Goal: Task Accomplishment & Management: Manage account settings

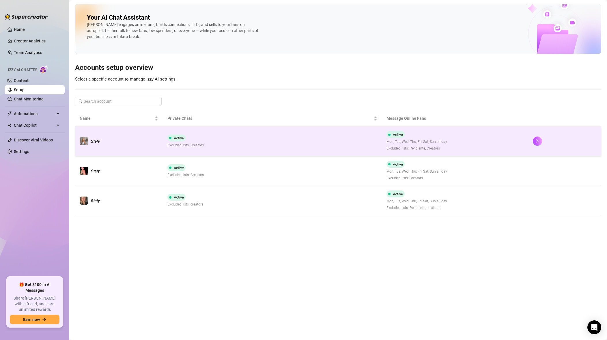
click at [226, 148] on td "Active Excluded lists: Creators" at bounding box center [272, 141] width 219 height 30
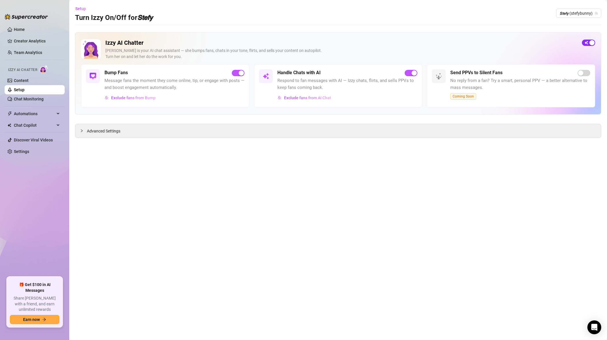
click at [590, 41] on div "button" at bounding box center [591, 42] width 5 height 5
click at [576, 12] on span "𝙎𝙩𝙚𝙛𝙮 (stefybunny)" at bounding box center [579, 13] width 38 height 9
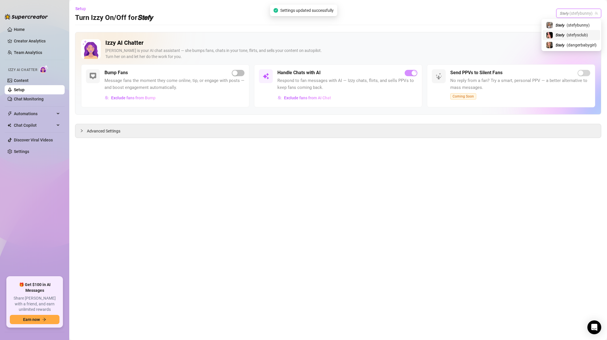
click at [568, 36] on span "( stefysclub )" at bounding box center [577, 35] width 21 height 6
click at [579, 12] on span "𝙎𝙩𝙚𝙛𝙮 (stefysclub)" at bounding box center [579, 13] width 36 height 9
click at [567, 45] on span "( dangerbabygirl )" at bounding box center [582, 45] width 30 height 6
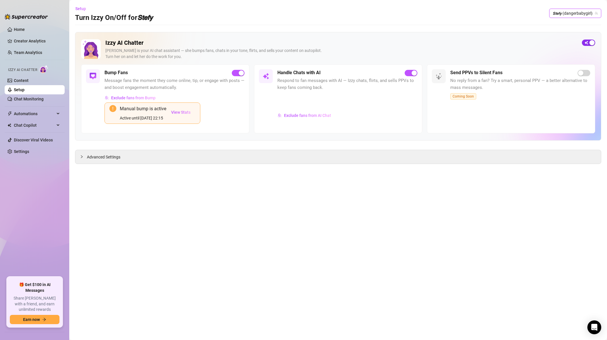
click at [594, 42] on div "button" at bounding box center [591, 42] width 5 height 5
click at [585, 13] on span "𝙎𝙩𝙚𝙛𝙮 (dangerbabygirl)" at bounding box center [575, 13] width 45 height 9
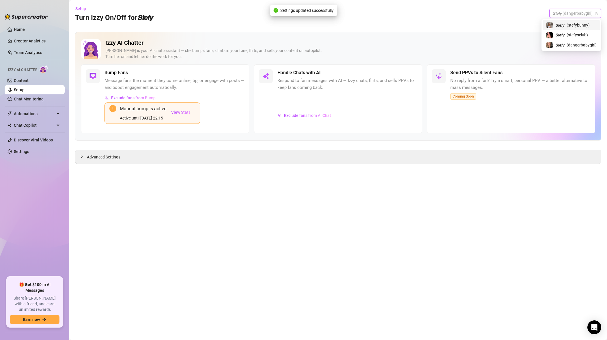
click at [584, 26] on span "( stefybunny )" at bounding box center [578, 25] width 23 height 6
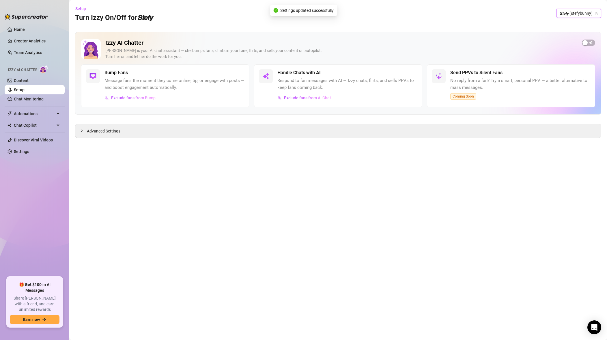
click at [581, 16] on span "𝙎𝙩𝙚𝙛𝙮 (stefybunny)" at bounding box center [579, 13] width 38 height 9
click at [569, 36] on span "( stefysclub )" at bounding box center [577, 35] width 21 height 6
click at [588, 43] on span "button" at bounding box center [588, 43] width 13 height 6
click at [579, 14] on span "𝙎𝙩𝙚𝙛𝙮 (stefysclub)" at bounding box center [579, 13] width 36 height 9
click at [565, 42] on div "𝙎𝙩𝙚𝙛𝙮 ( dangerbabygirl )" at bounding box center [571, 45] width 51 height 7
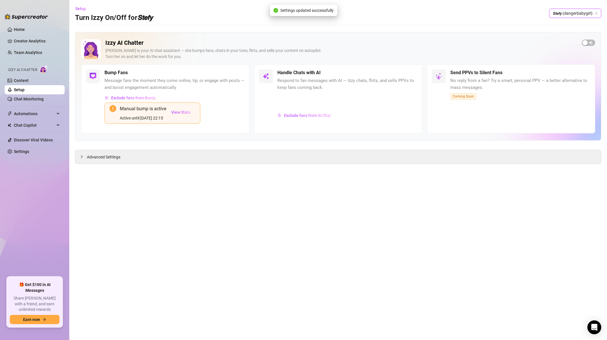
click at [424, 34] on div "Izzy AI Chatter [PERSON_NAME] is your AI chat assistant — she bumps fans, chats…" at bounding box center [338, 86] width 526 height 109
click at [29, 97] on link "Chat Monitoring" at bounding box center [29, 99] width 30 height 5
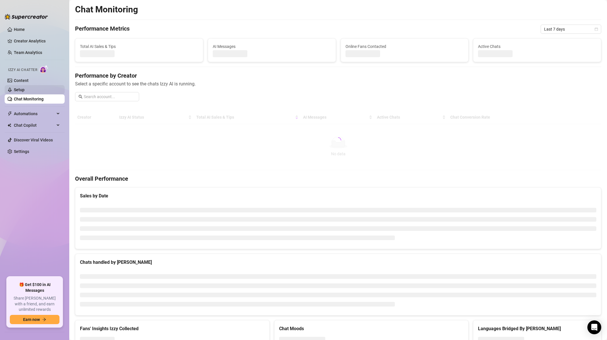
click at [25, 92] on link "Setup" at bounding box center [19, 89] width 11 height 5
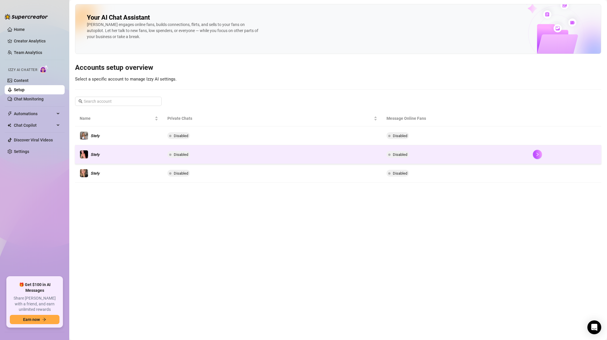
click at [460, 145] on td "Disabled" at bounding box center [455, 154] width 146 height 19
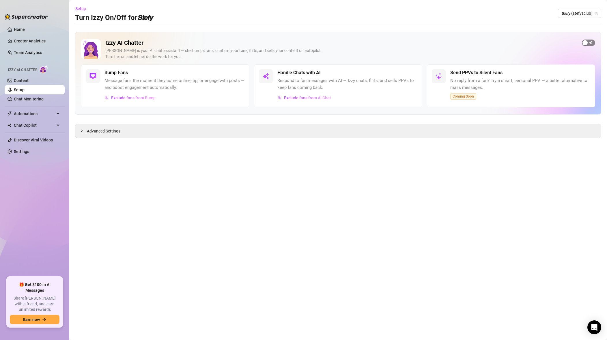
click at [586, 41] on div "button" at bounding box center [585, 42] width 5 height 5
click at [575, 13] on span "𝙎𝙩𝙚𝙛𝙮 (stefysclub)" at bounding box center [579, 13] width 36 height 9
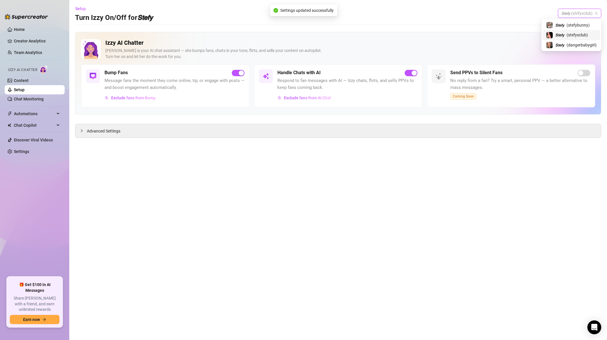
click at [561, 33] on span "𝙎𝙩𝙚𝙛𝙮" at bounding box center [559, 35] width 9 height 6
click at [576, 12] on span "𝙎𝙩𝙚𝙛𝙮 (stefysclub)" at bounding box center [579, 13] width 36 height 9
click at [574, 25] on span "( stefybunny )" at bounding box center [578, 25] width 23 height 6
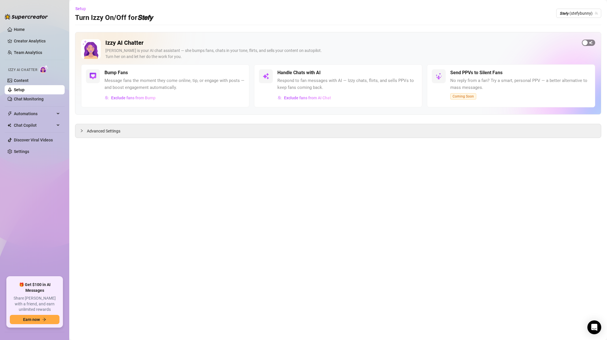
click at [589, 42] on span "button" at bounding box center [588, 43] width 13 height 6
click at [581, 11] on span "𝙎𝙩𝙚𝙛𝙮 (stefybunny)" at bounding box center [579, 13] width 38 height 9
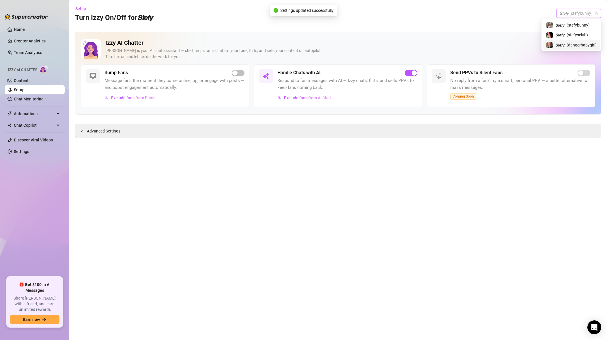
click at [574, 46] on span "( dangerbabygirl )" at bounding box center [582, 45] width 30 height 6
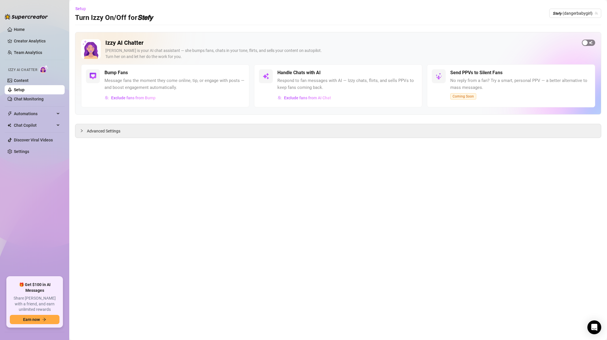
click at [590, 46] on span "button" at bounding box center [588, 43] width 13 height 6
